Goal: Navigation & Orientation: Find specific page/section

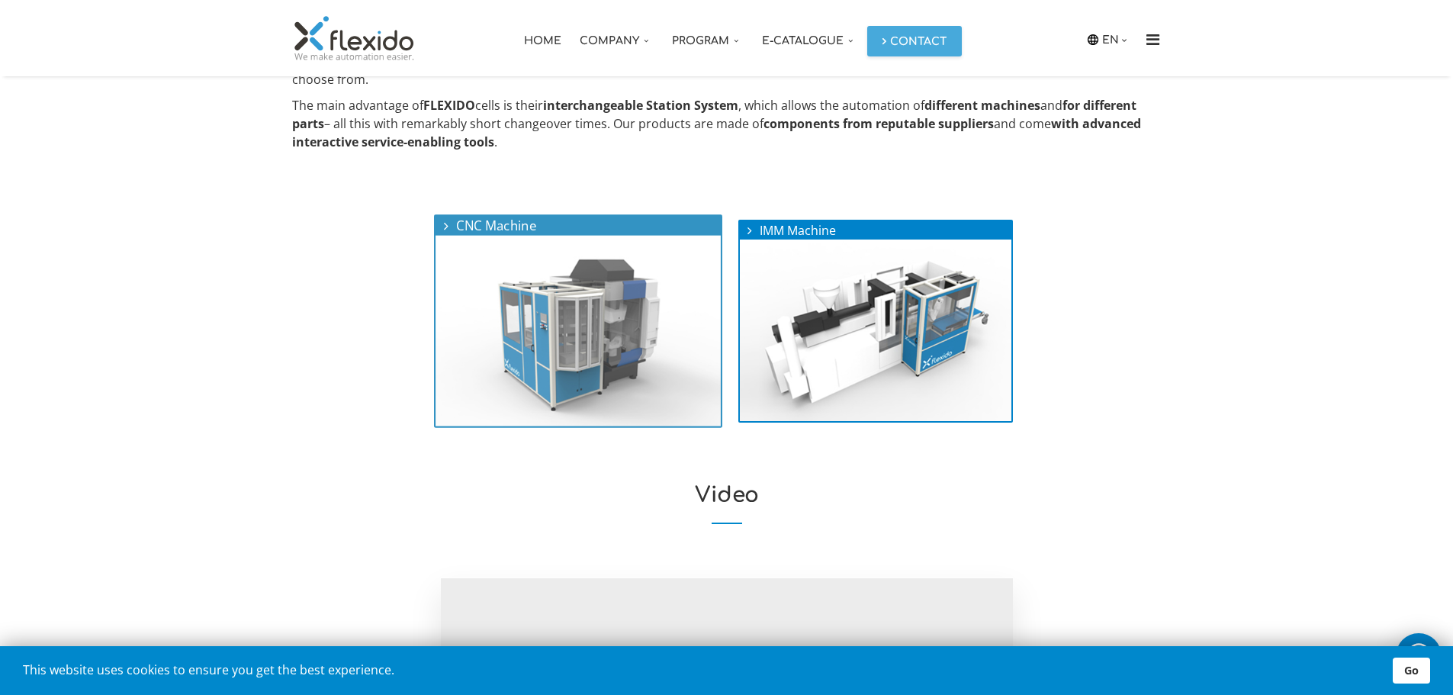
scroll to position [521, 0]
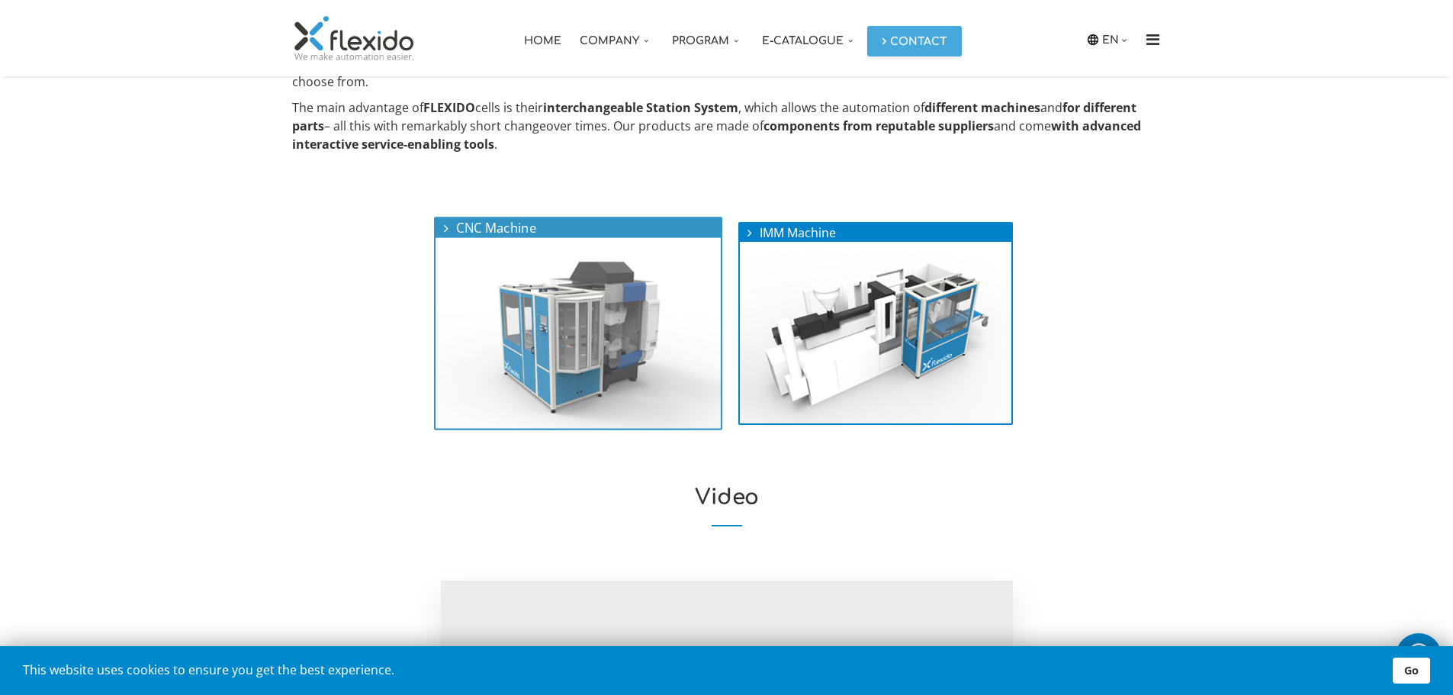
click at [624, 375] on img at bounding box center [577, 333] width 285 height 191
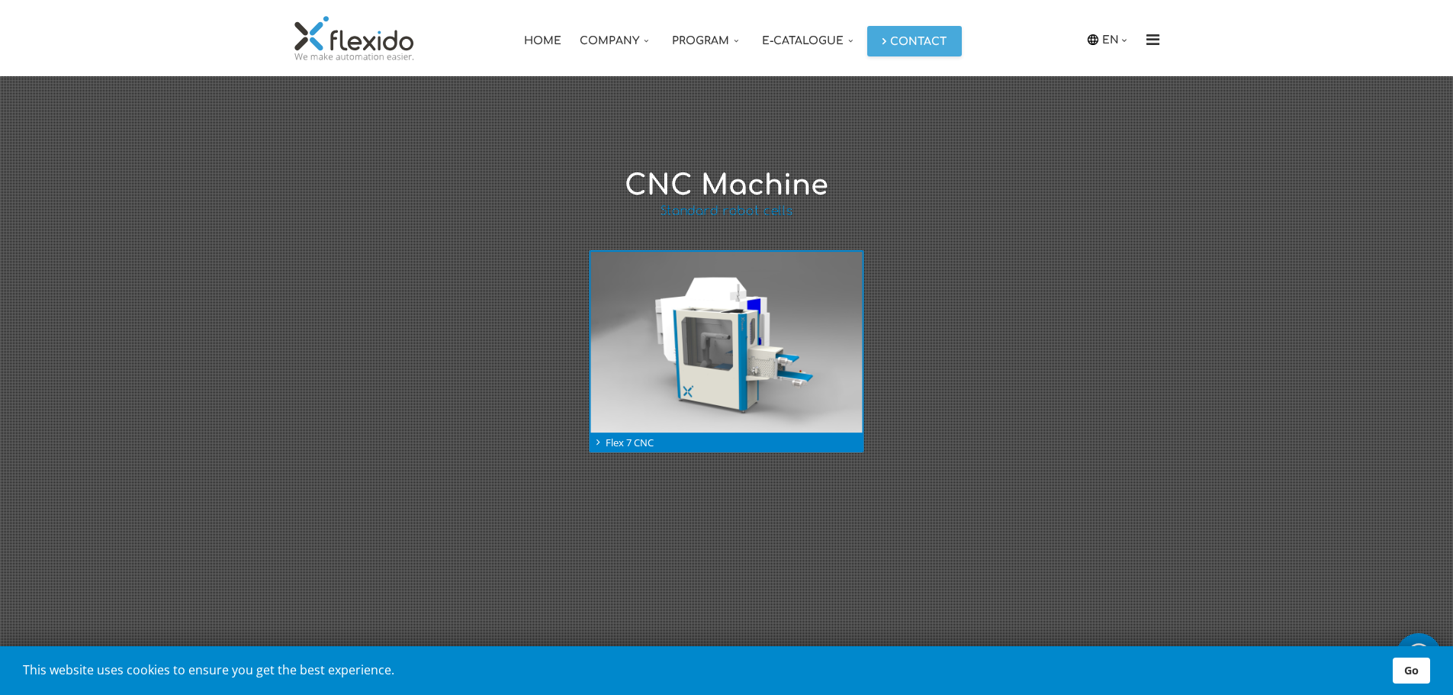
scroll to position [191, 0]
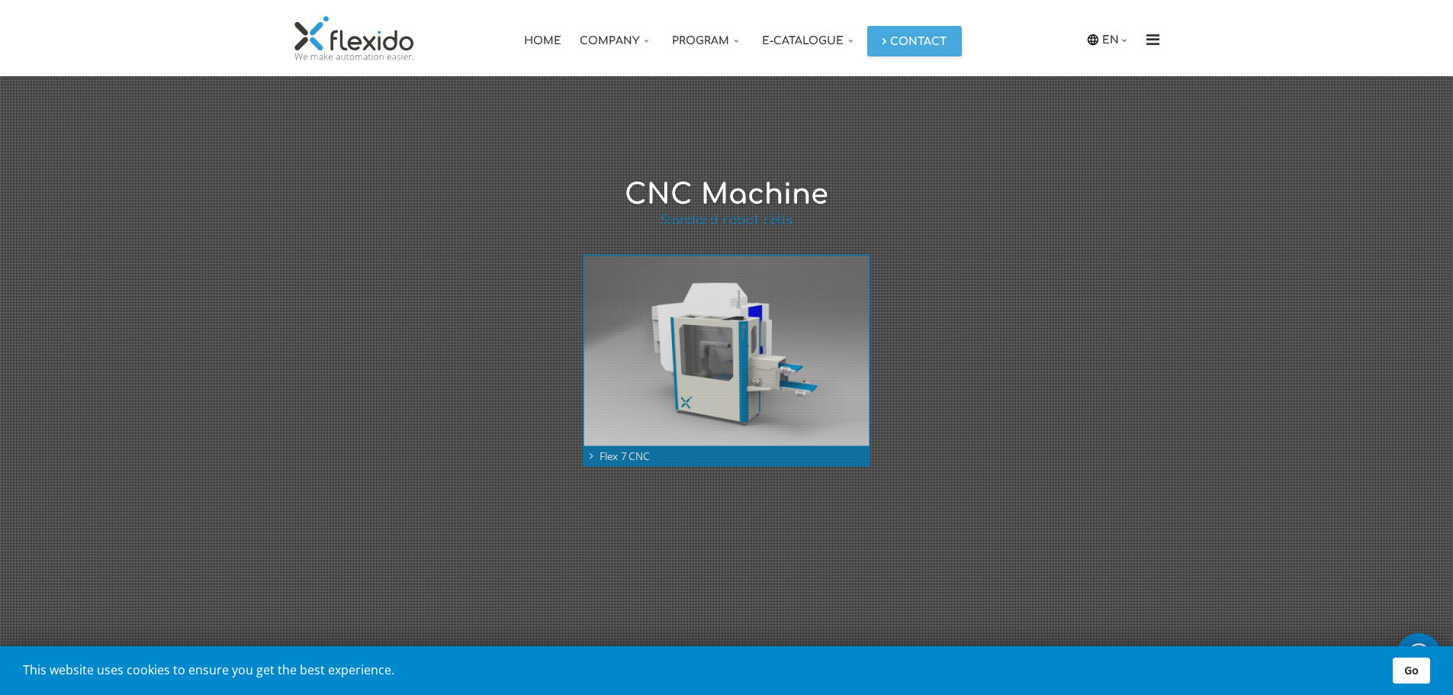
click at [727, 361] on img at bounding box center [726, 351] width 285 height 190
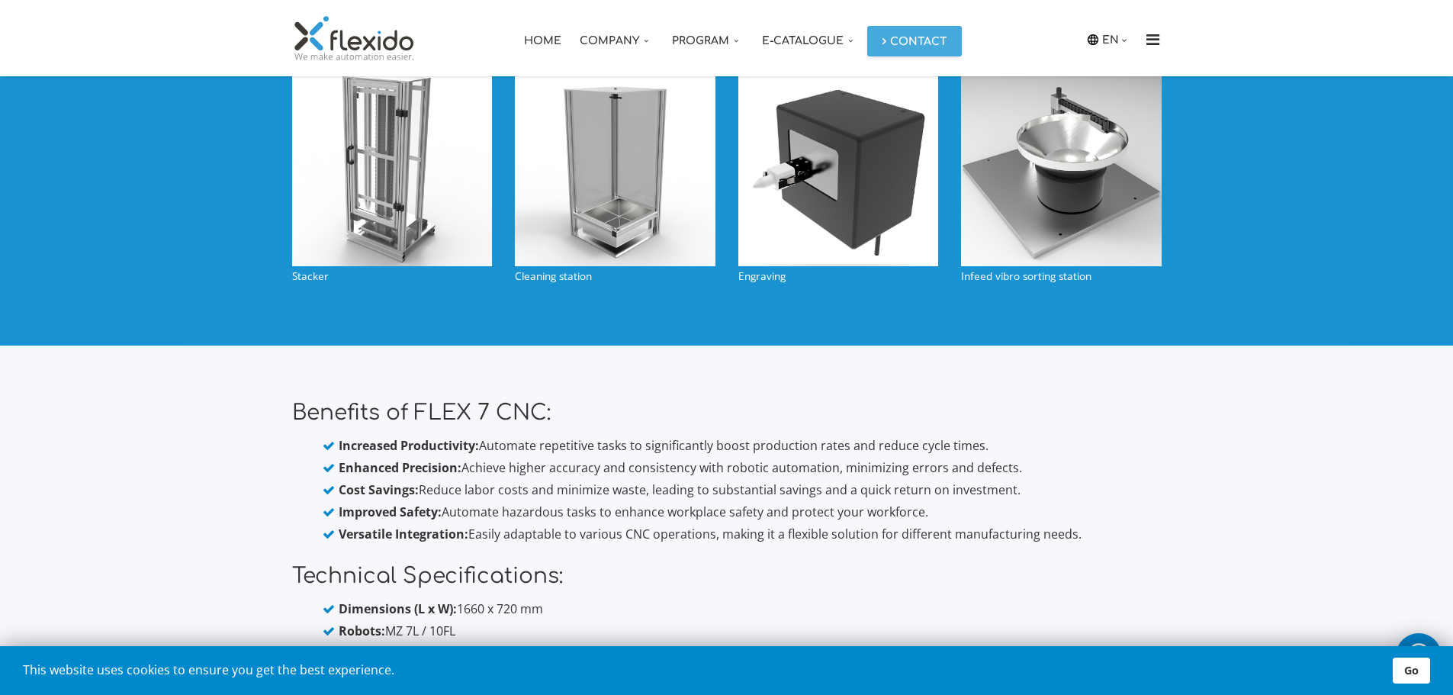
scroll to position [1293, 0]
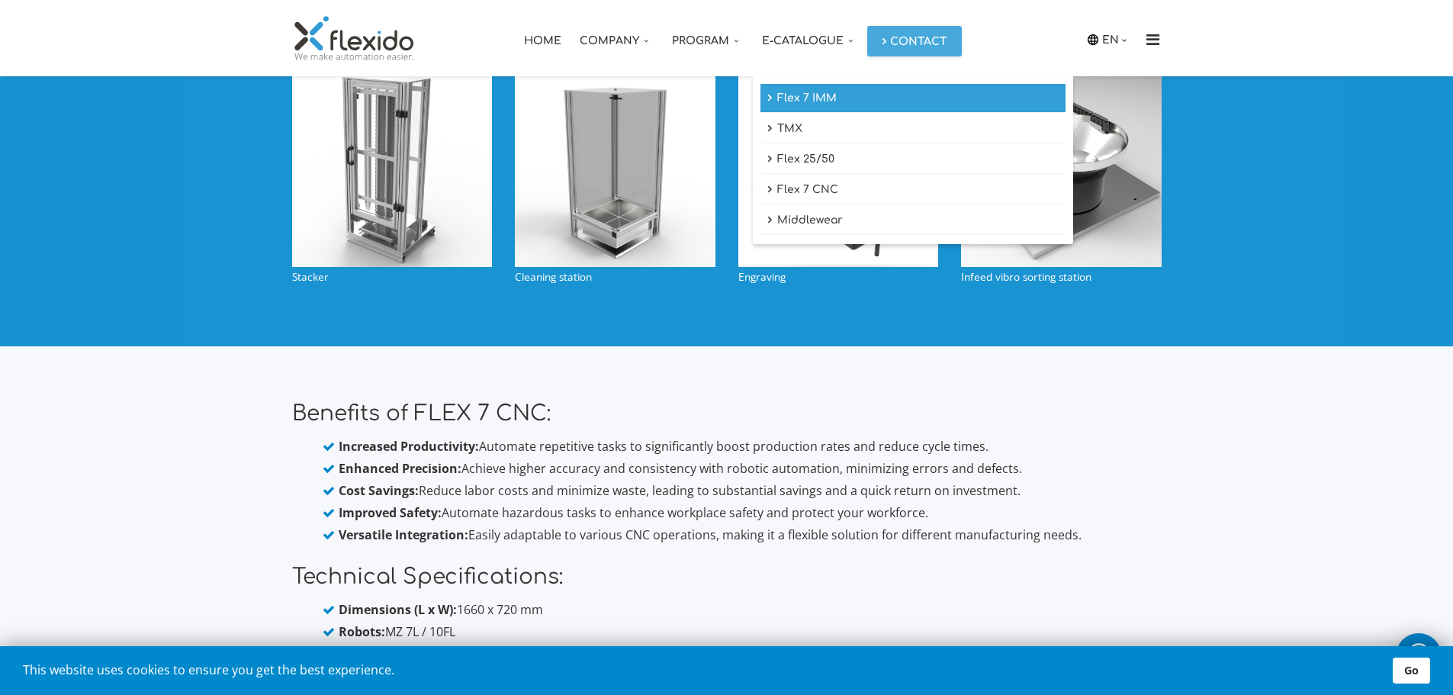
click at [793, 101] on link "Flex 7 IMM" at bounding box center [912, 98] width 305 height 29
